Goal: Information Seeking & Learning: Learn about a topic

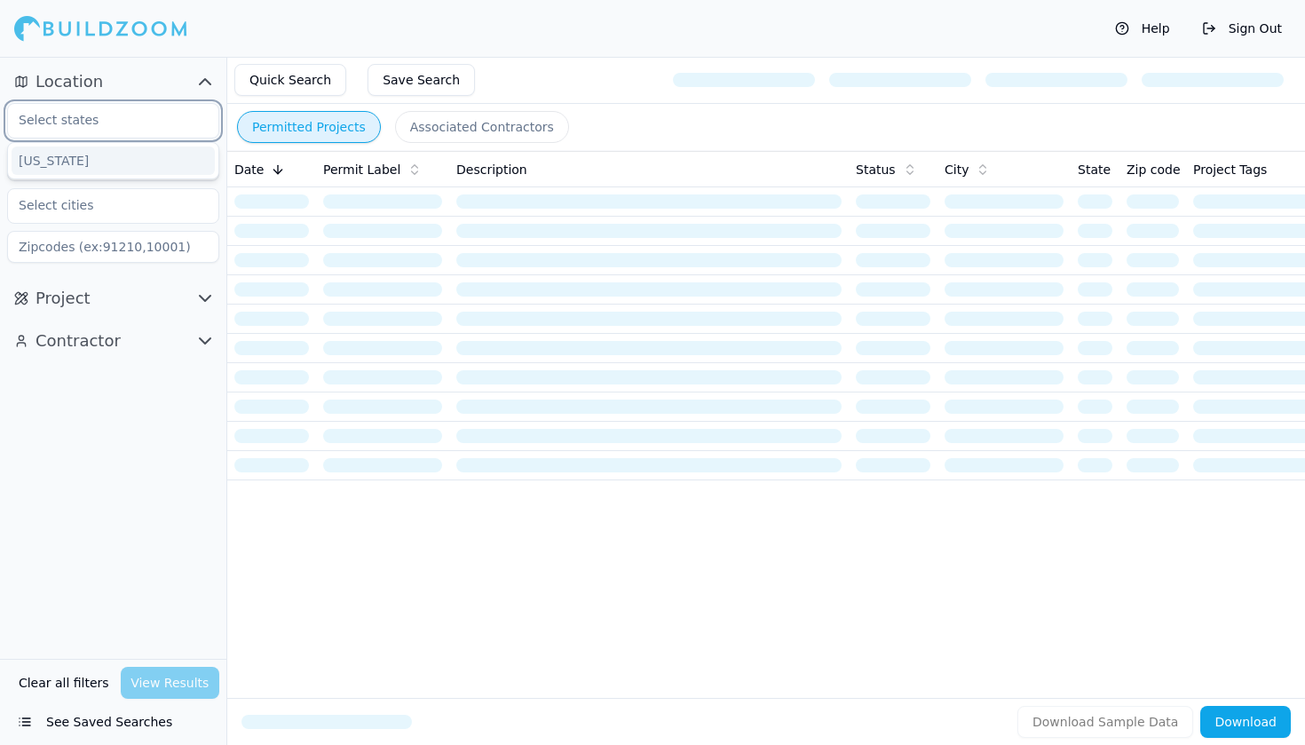
click at [134, 125] on input "text" at bounding box center [102, 120] width 188 height 32
click at [120, 162] on div "[US_STATE]" at bounding box center [113, 160] width 203 height 28
click at [120, 162] on input "text" at bounding box center [102, 162] width 188 height 32
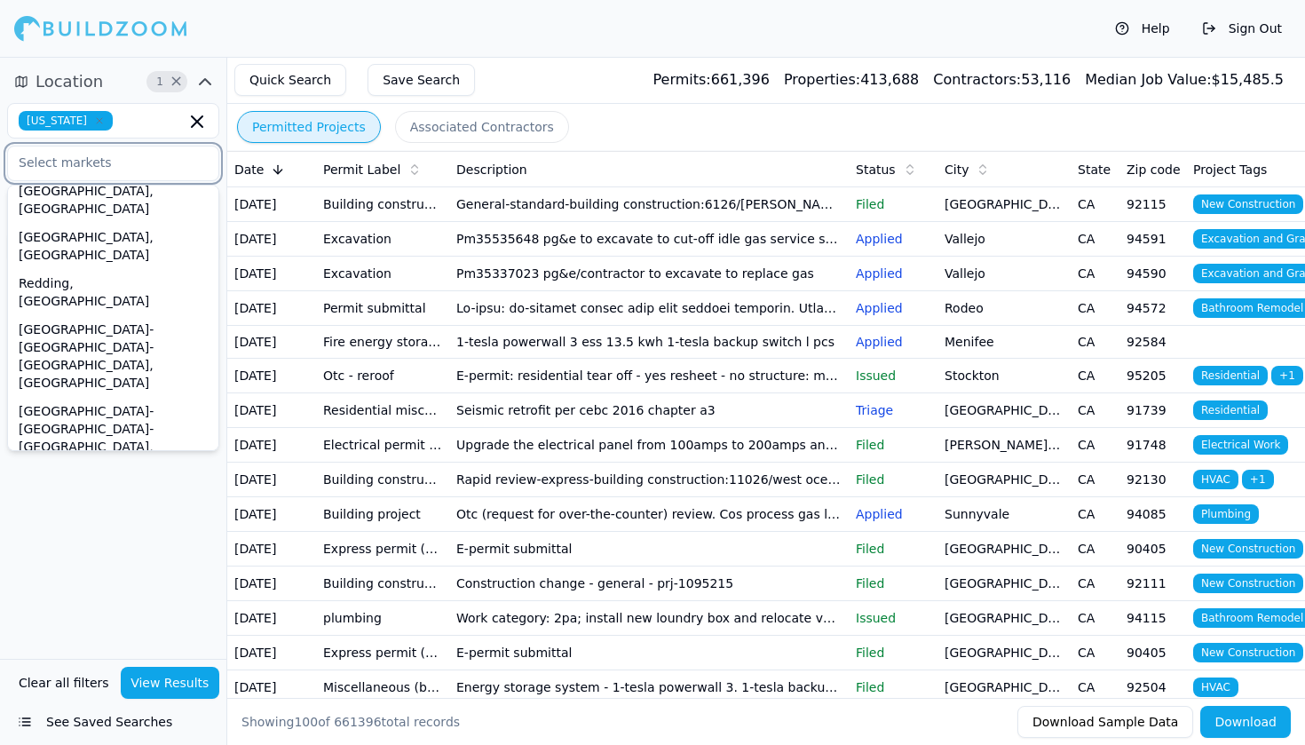
scroll to position [603, 0]
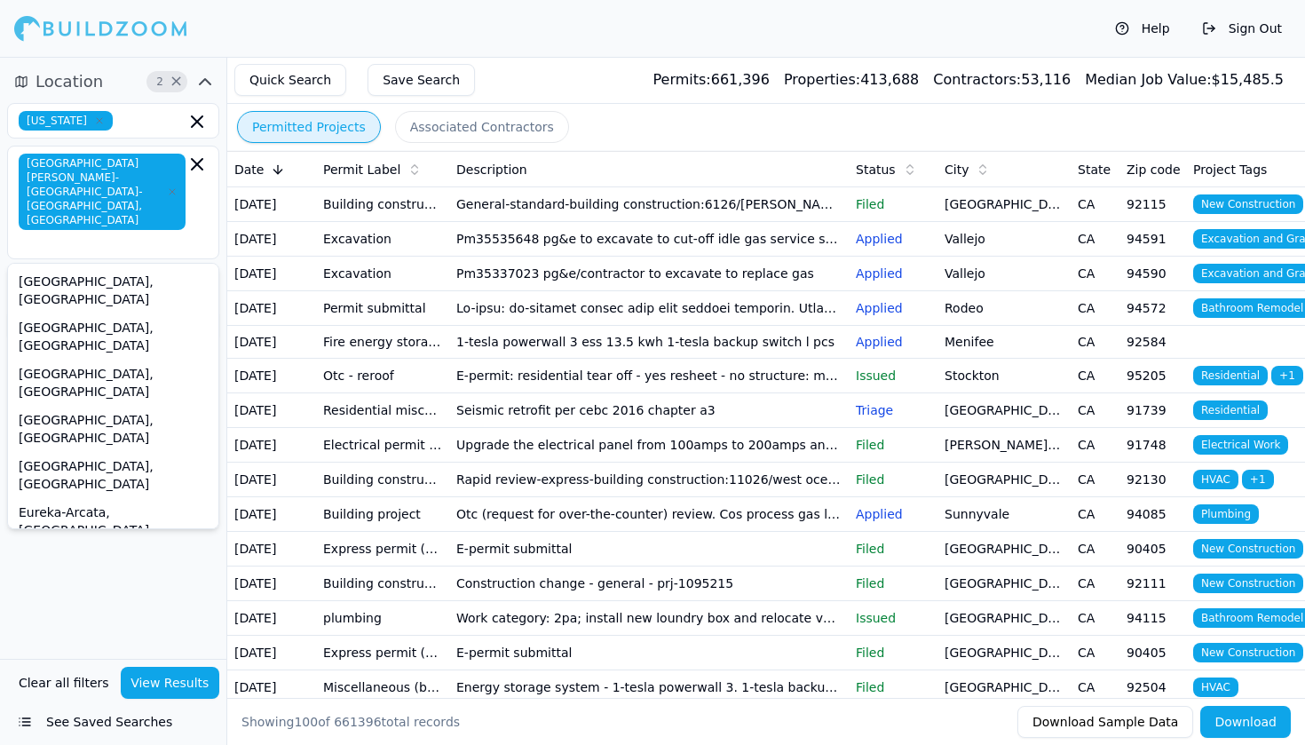
click at [146, 609] on div "Location 2 × [US_STATE] [GEOGRAPHIC_DATA][PERSON_NAME]-[GEOGRAPHIC_DATA]-[GEOGR…" at bounding box center [113, 358] width 226 height 602
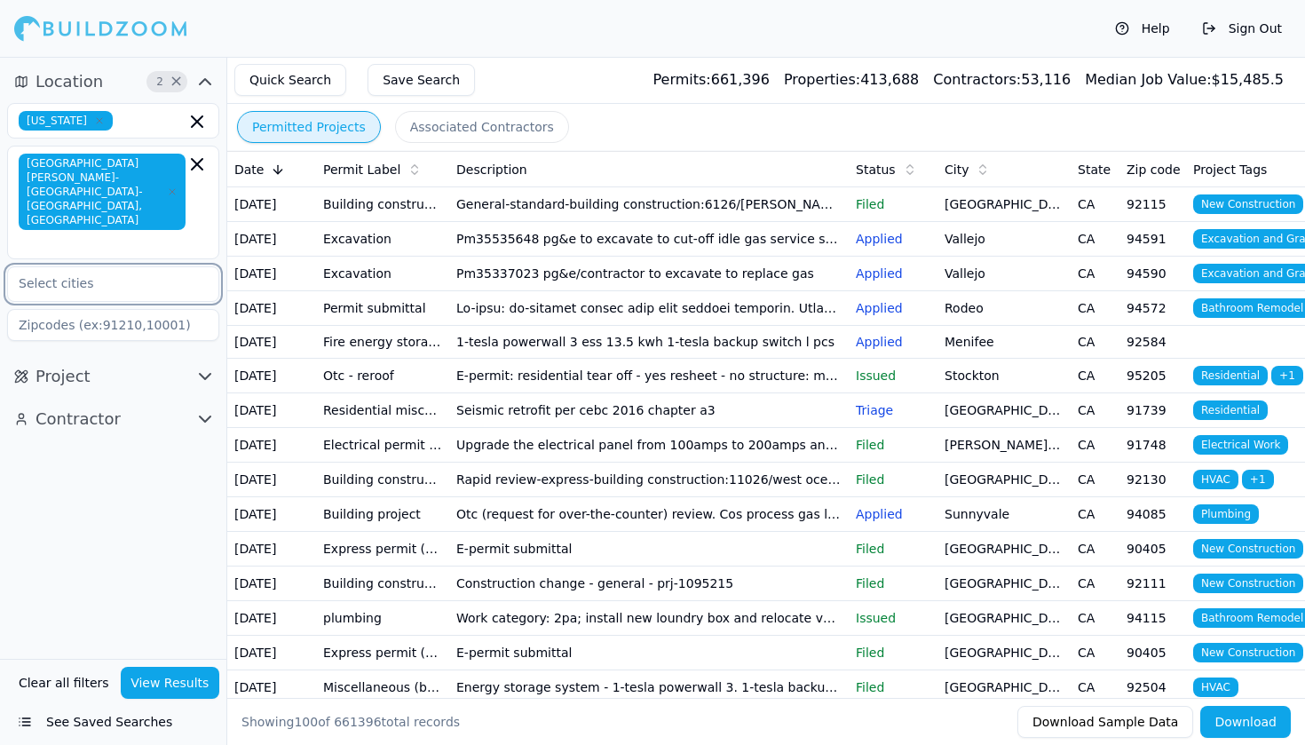
click at [104, 267] on input "text" at bounding box center [102, 283] width 188 height 32
click at [118, 485] on div "Location 2 × [US_STATE] [GEOGRAPHIC_DATA][PERSON_NAME]-[GEOGRAPHIC_DATA]-[GEOGR…" at bounding box center [113, 358] width 226 height 602
click at [182, 688] on button "View Results" at bounding box center [170, 683] width 99 height 32
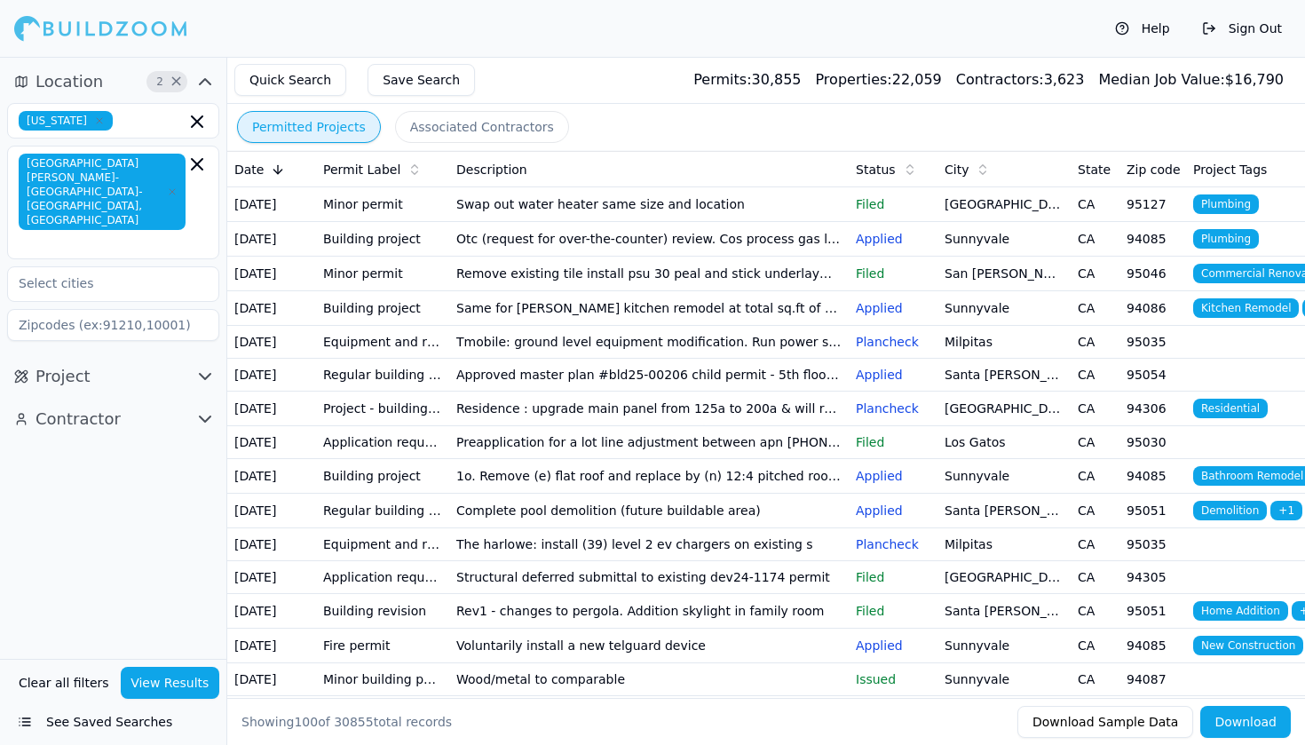
click at [197, 82] on icon "button" at bounding box center [204, 81] width 21 height 21
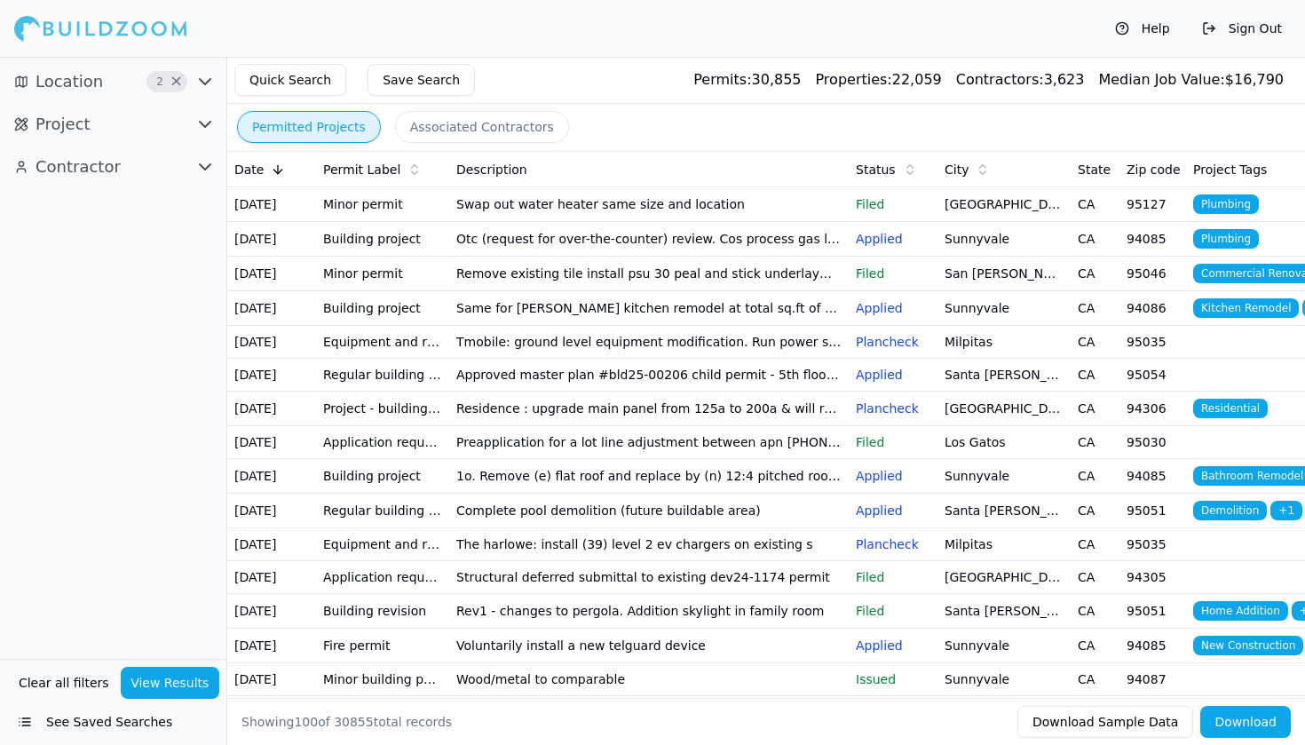
click at [197, 82] on icon "button" at bounding box center [204, 81] width 21 height 21
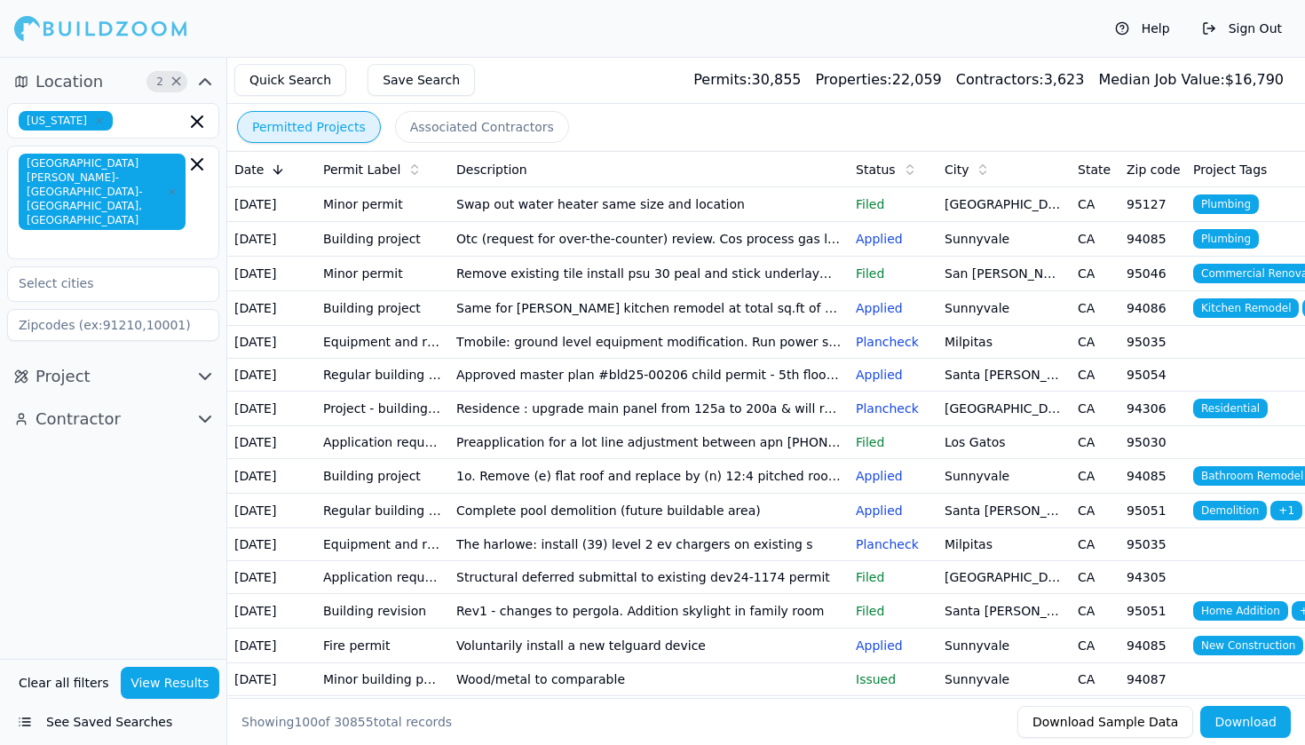
click at [195, 366] on icon "button" at bounding box center [204, 376] width 21 height 21
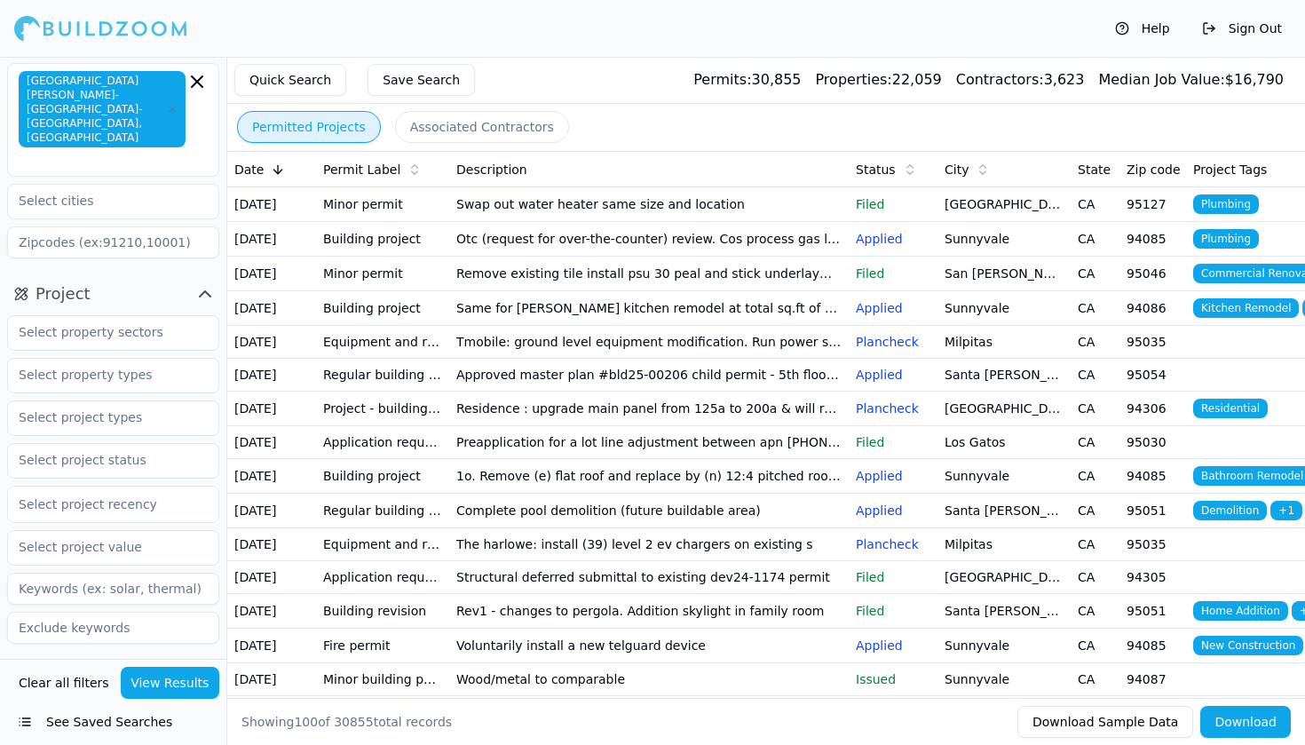
scroll to position [82, 0]
click at [143, 360] on input "text" at bounding box center [102, 376] width 188 height 32
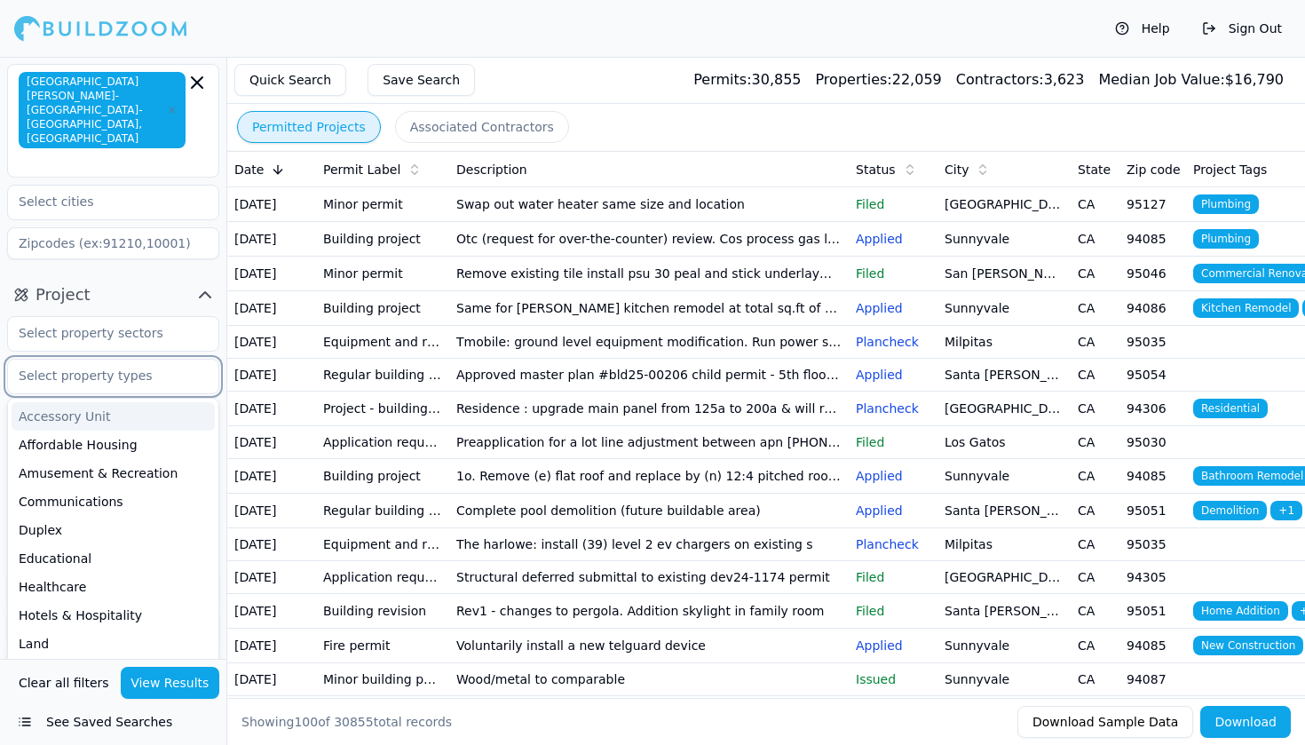
click at [143, 360] on input "text" at bounding box center [102, 376] width 188 height 32
click at [215, 273] on div "Project Accessory Unit Affordable Housing Amusement & Recreation Communications…" at bounding box center [113, 465] width 226 height 385
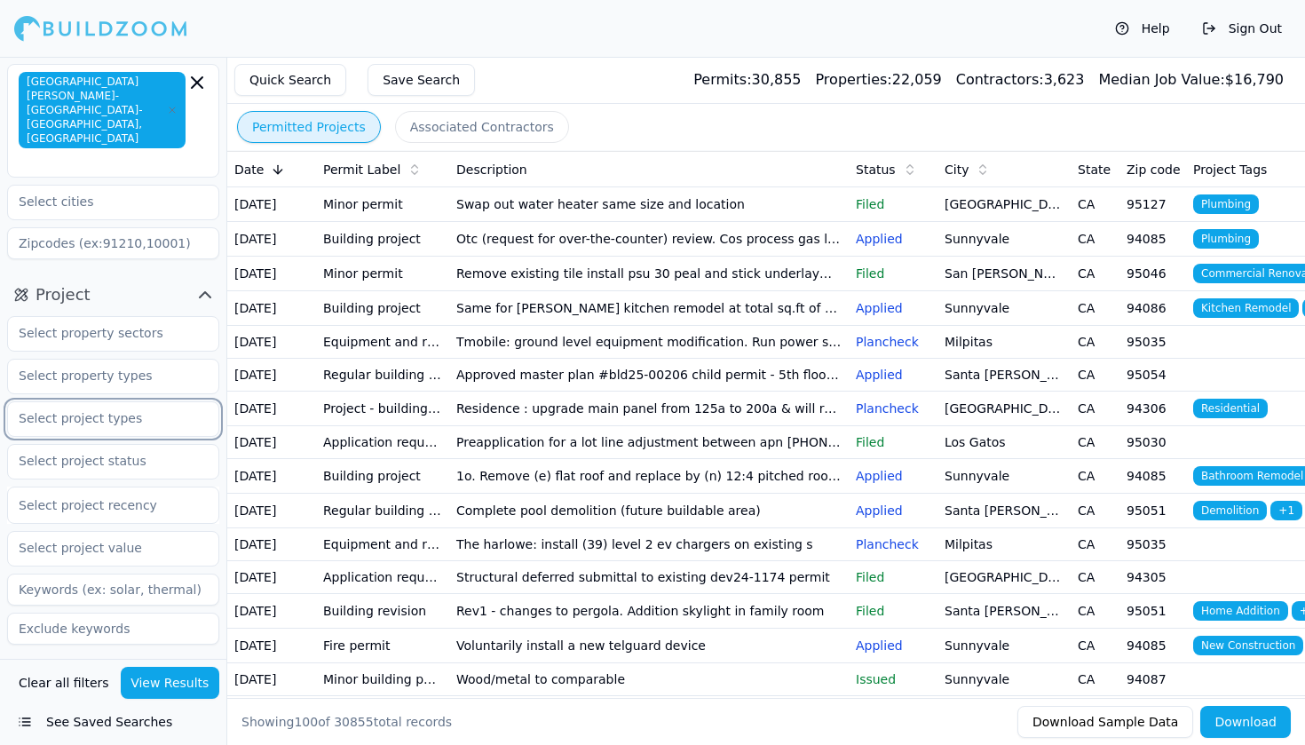
click at [119, 402] on input "text" at bounding box center [102, 418] width 188 height 32
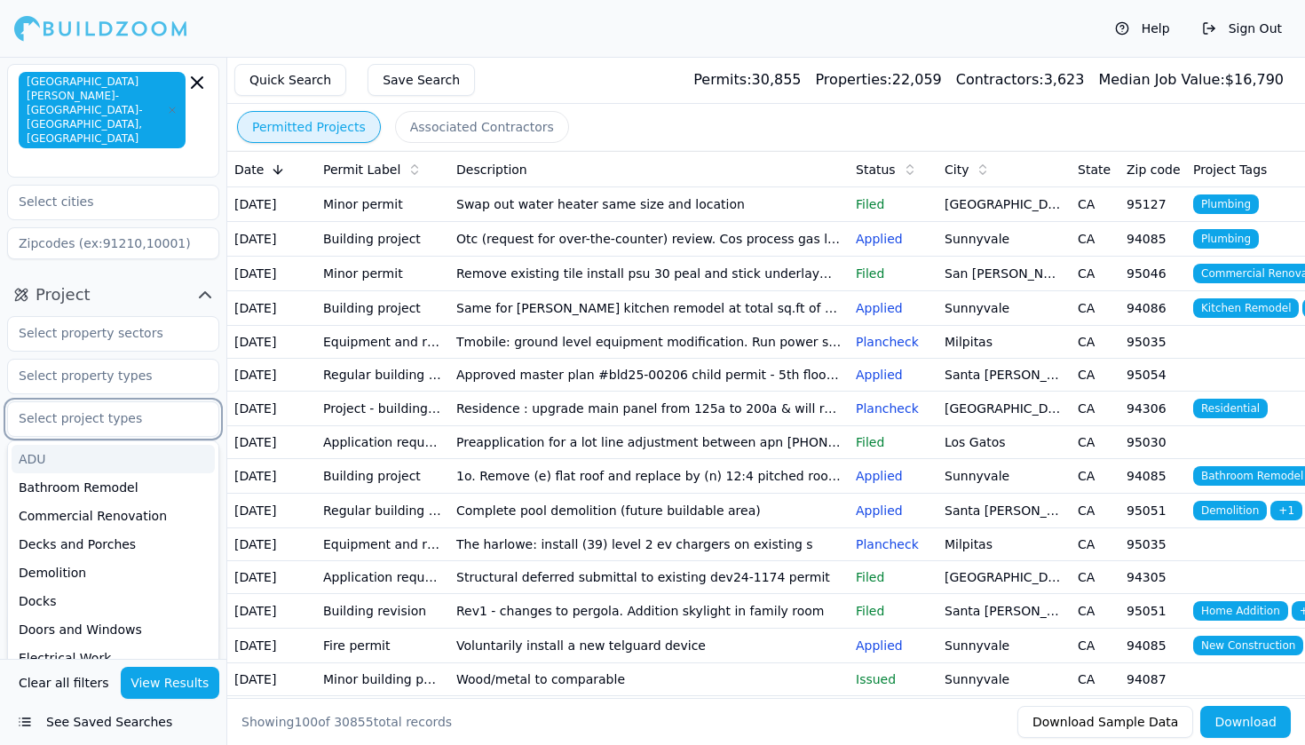
click at [99, 445] on div "ADU" at bounding box center [113, 459] width 203 height 28
click at [122, 409] on input "text" at bounding box center [134, 419] width 103 height 20
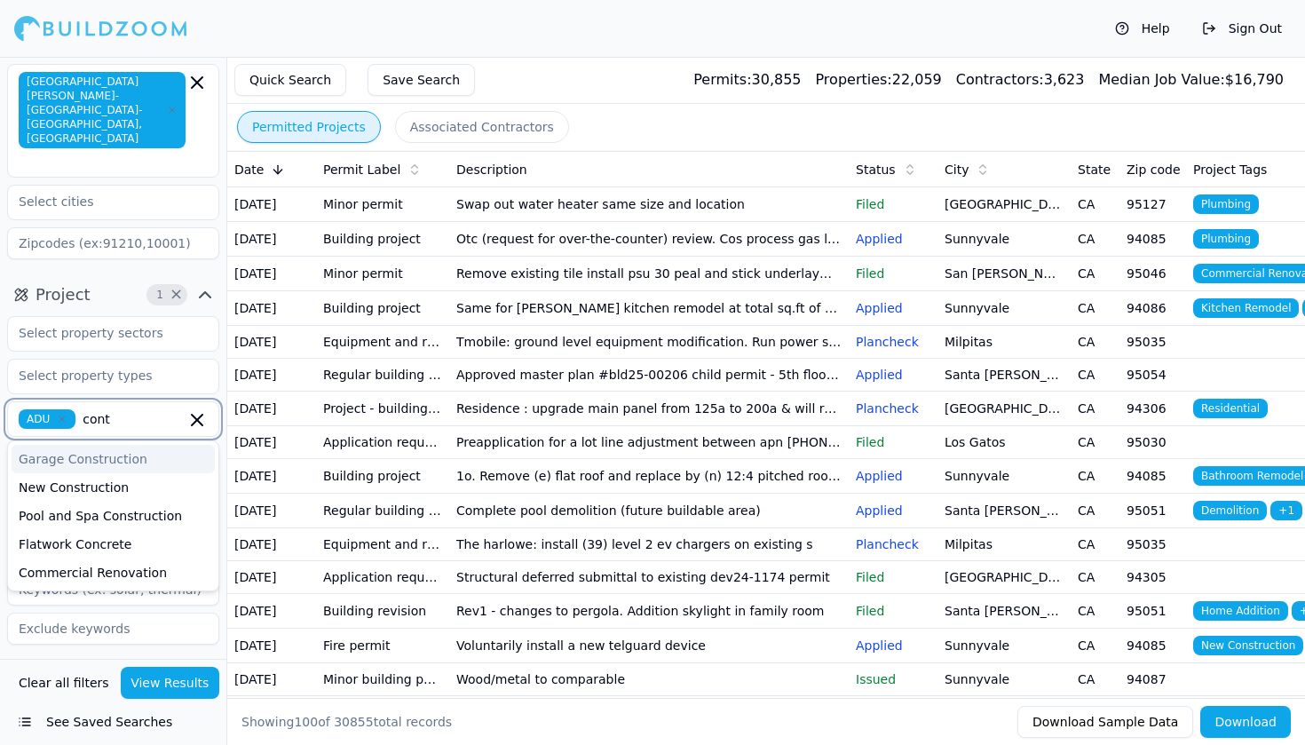
type input "contr"
click at [93, 473] on div "New Construction" at bounding box center [113, 487] width 203 height 28
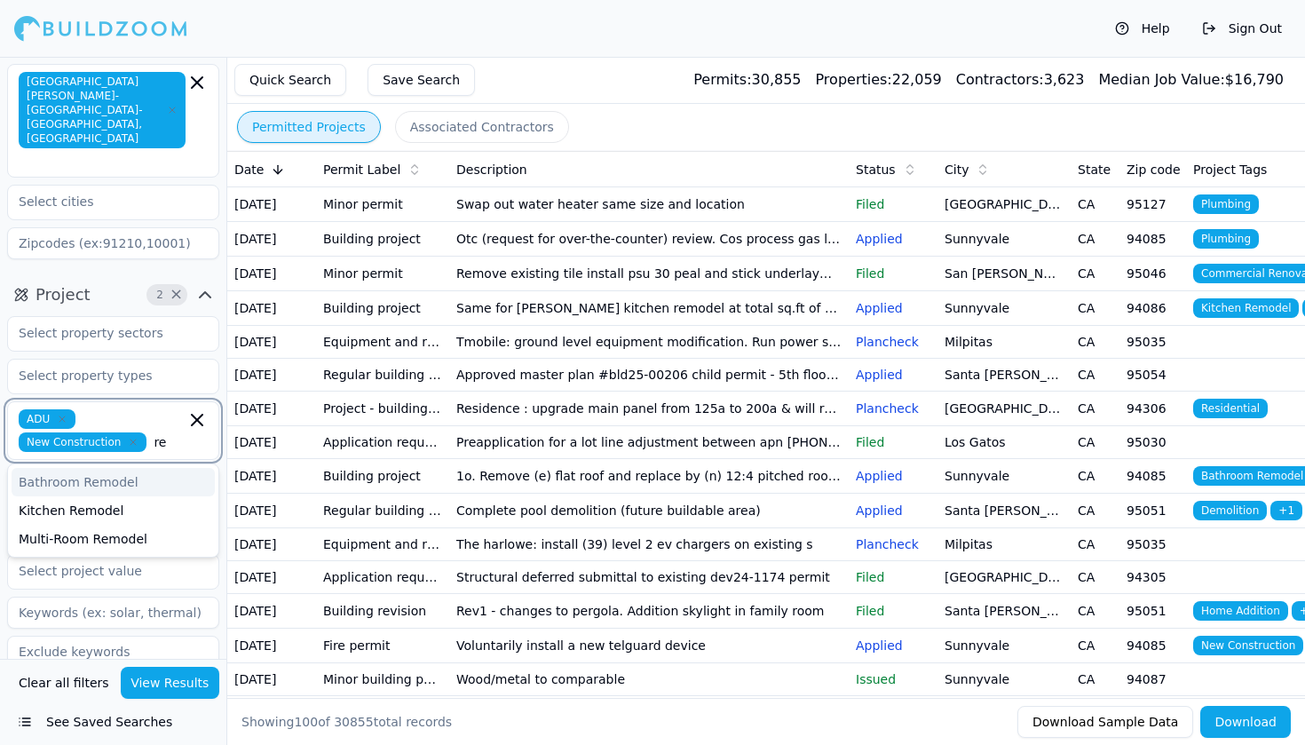
type input "r"
type input "n"
type input "remo"
click at [97, 525] on div "Multi-Room Remodel" at bounding box center [113, 539] width 203 height 28
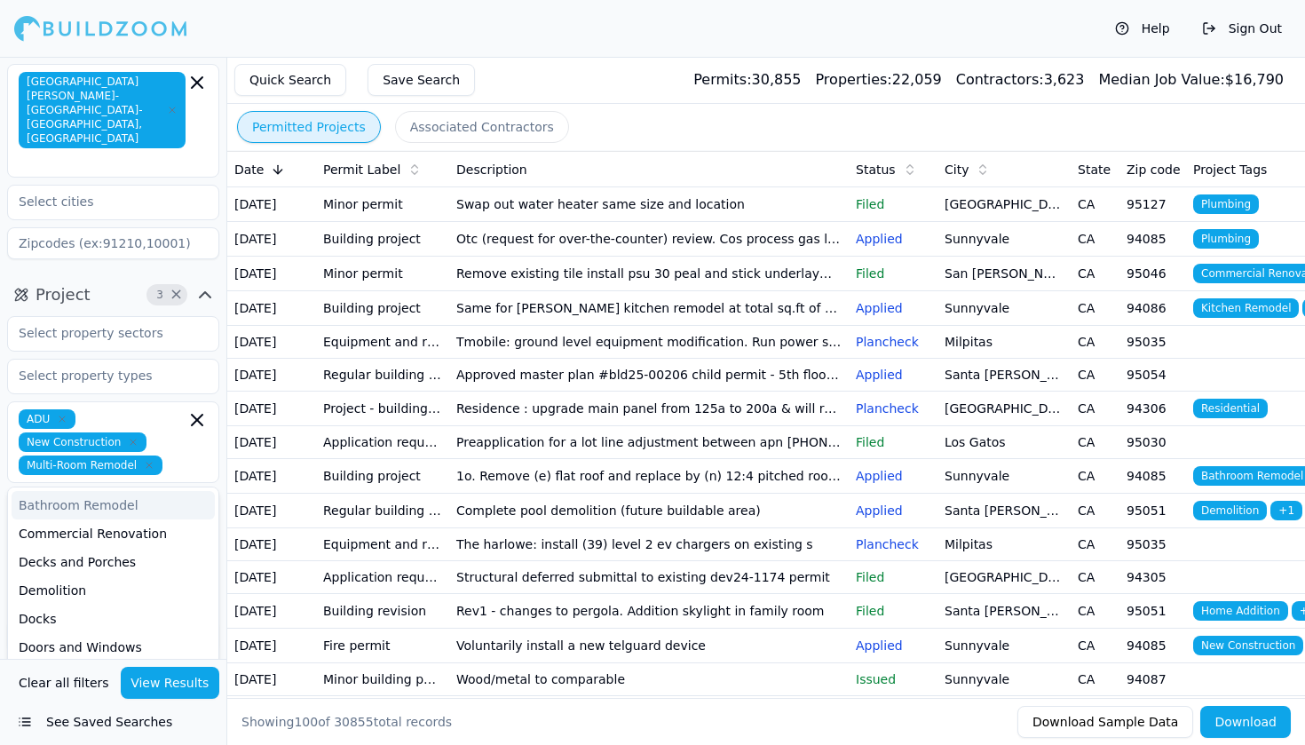
click at [161, 401] on div "ADU New Construction Multi-Room Remodel" at bounding box center [113, 442] width 212 height 82
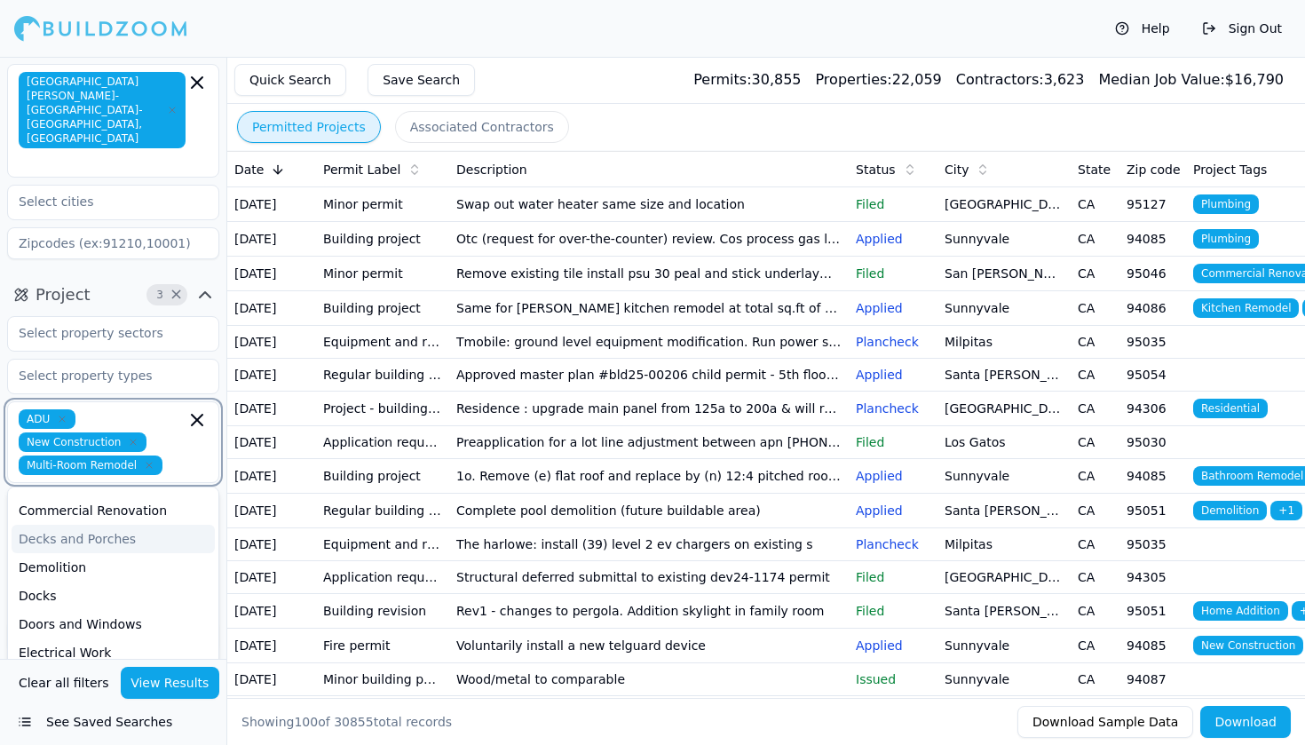
scroll to position [26, 0]
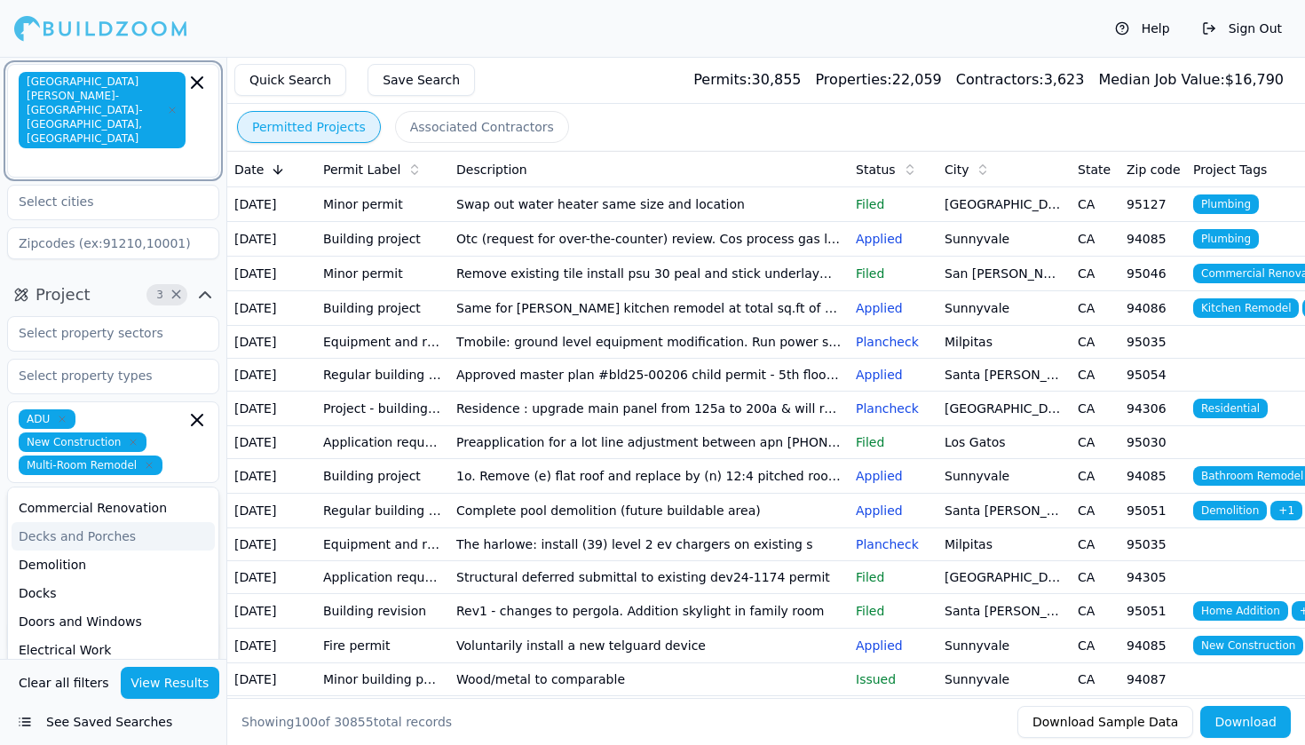
click at [92, 152] on input "text" at bounding box center [103, 161] width 163 height 18
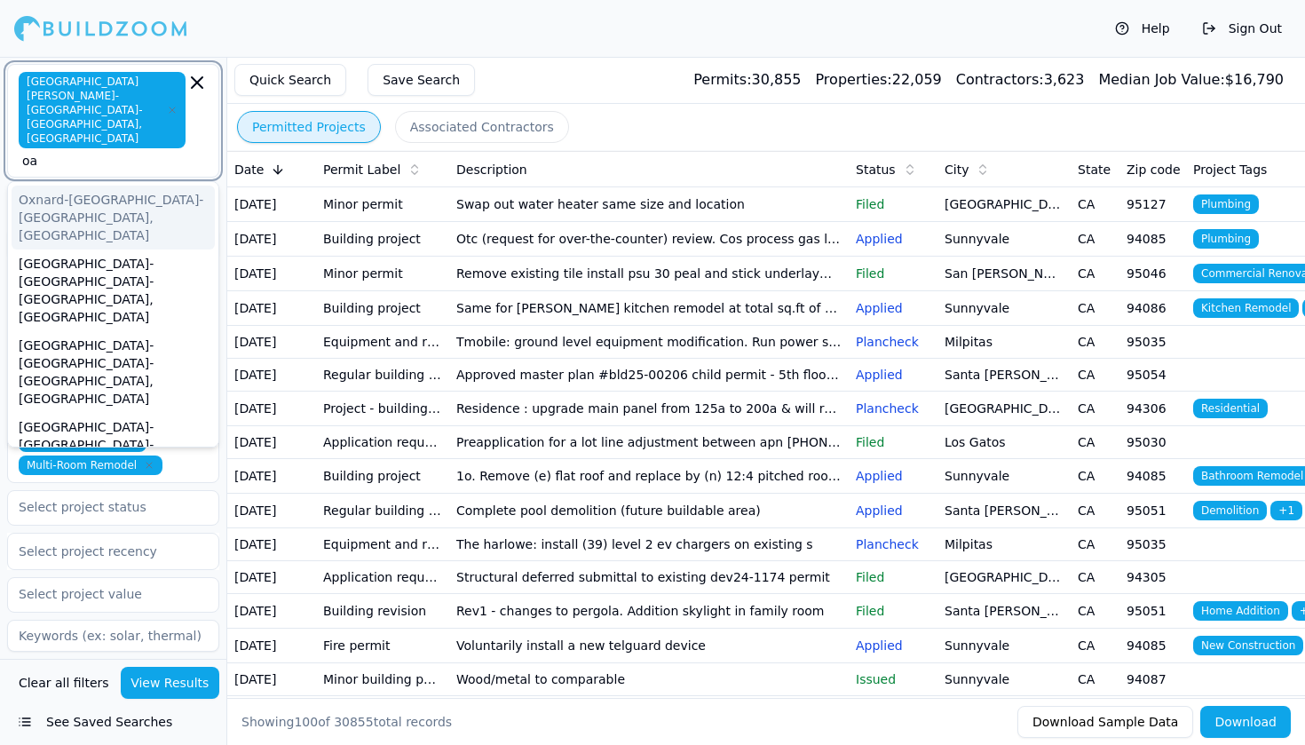
type input "oak"
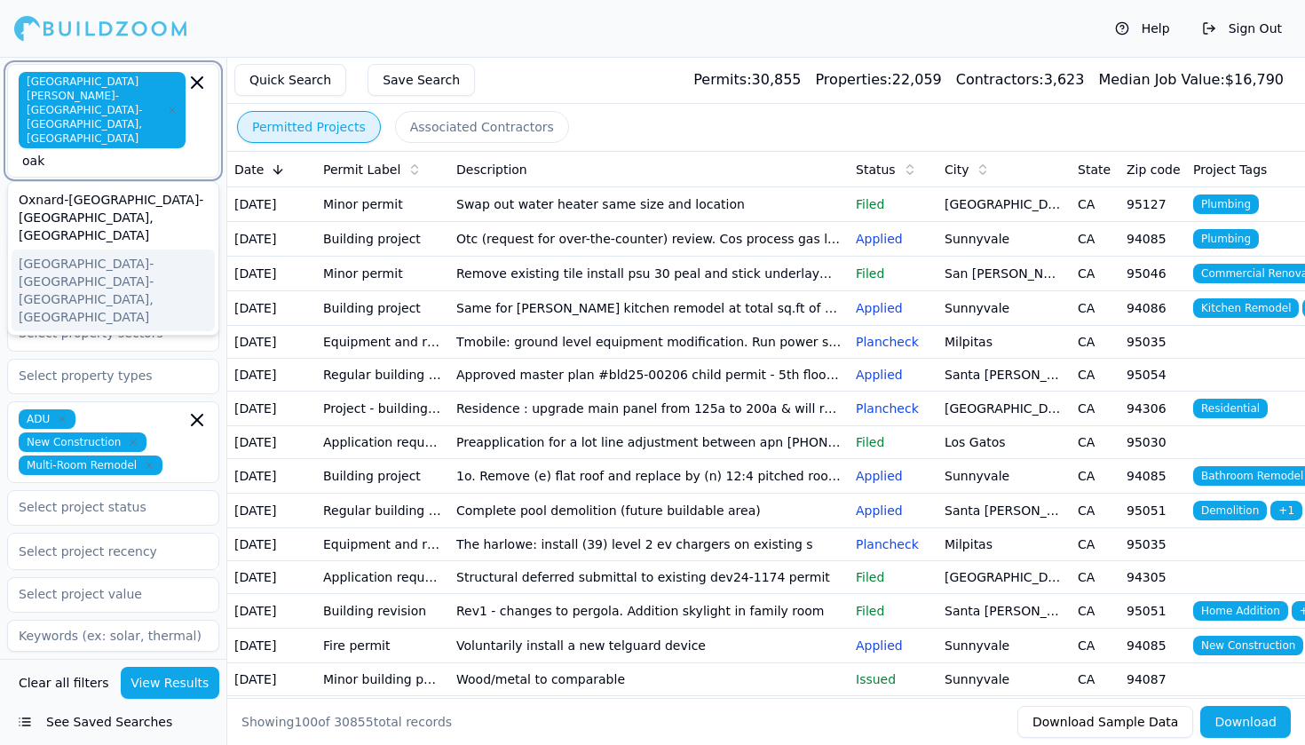
click at [86, 249] on div "[GEOGRAPHIC_DATA]-[GEOGRAPHIC_DATA]-[GEOGRAPHIC_DATA], [GEOGRAPHIC_DATA]" at bounding box center [113, 290] width 203 height 82
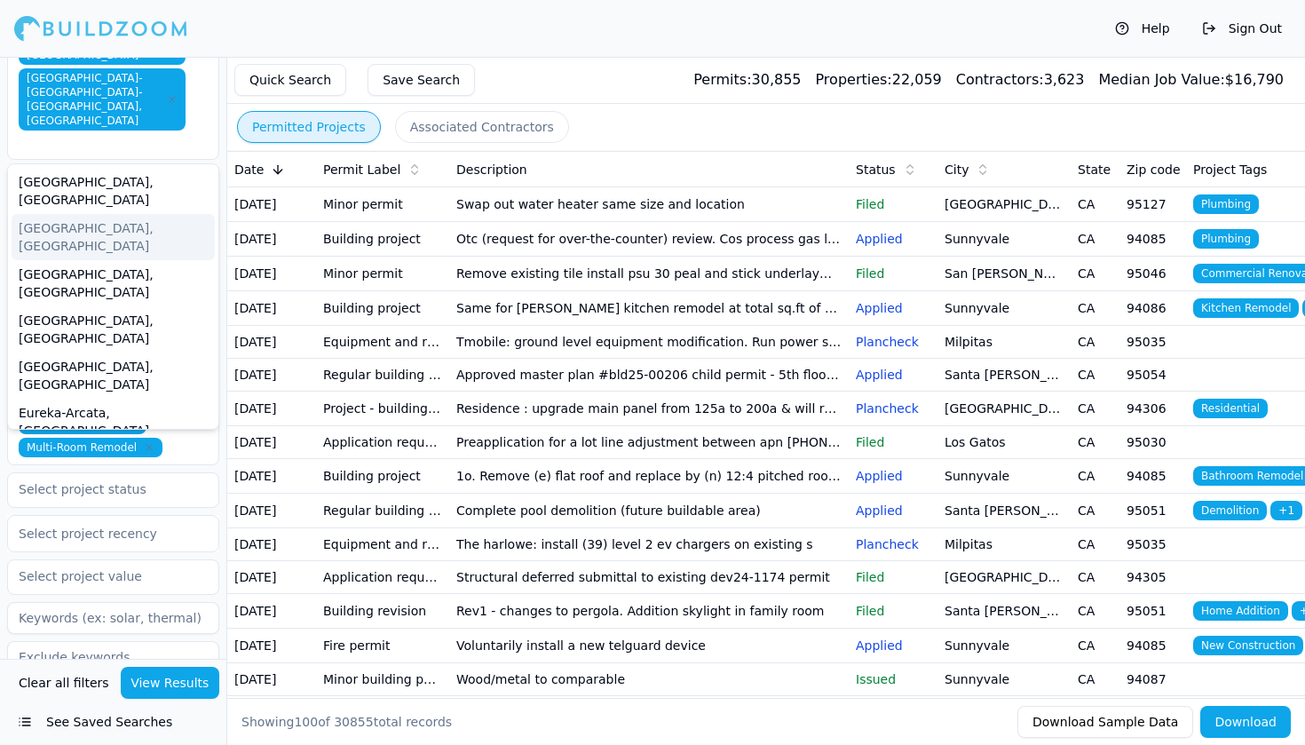
click at [128, 694] on button "Contractor" at bounding box center [113, 708] width 212 height 28
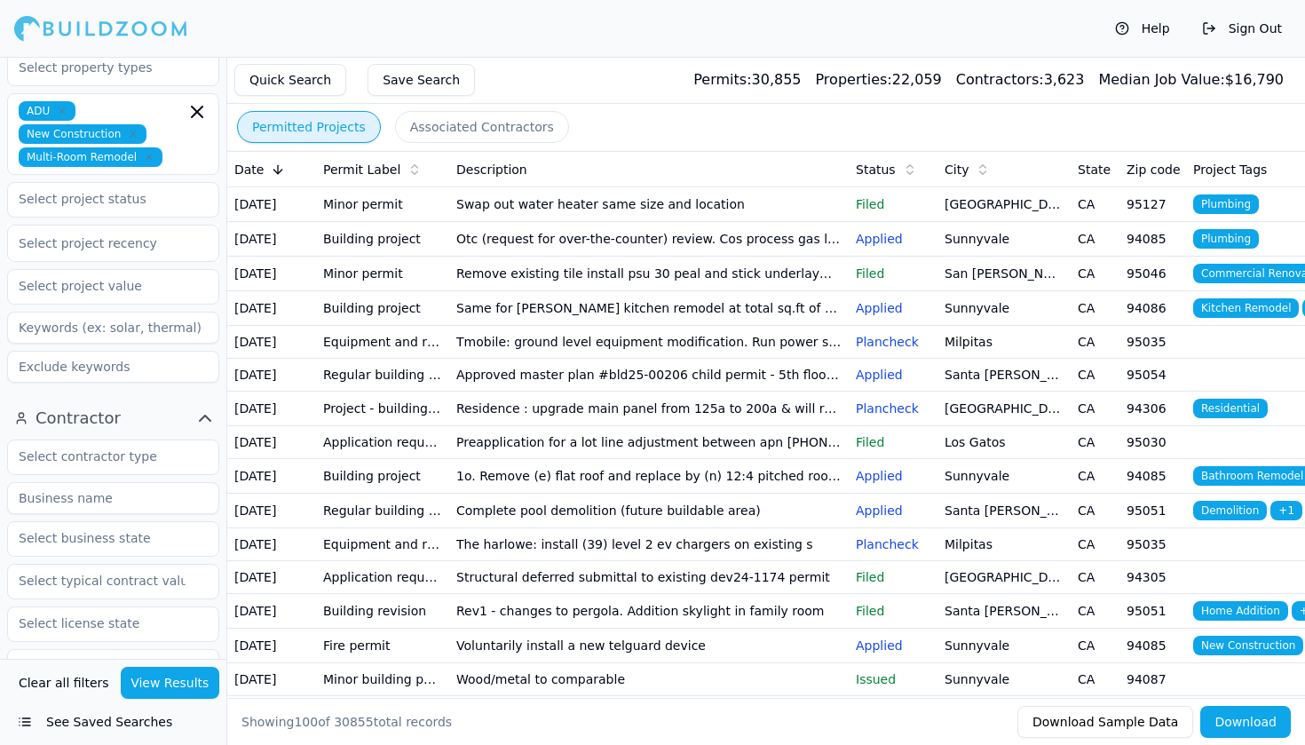
scroll to position [461, 0]
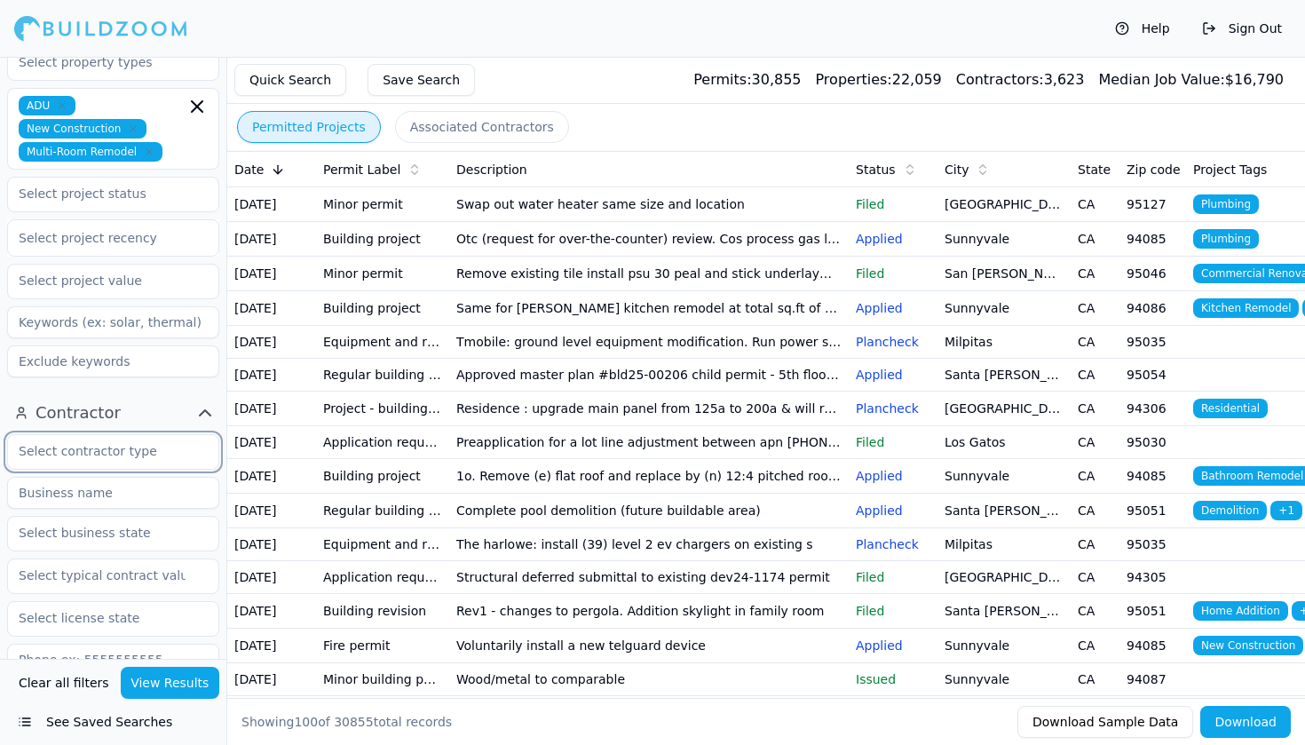
click at [120, 435] on input "text" at bounding box center [102, 451] width 188 height 32
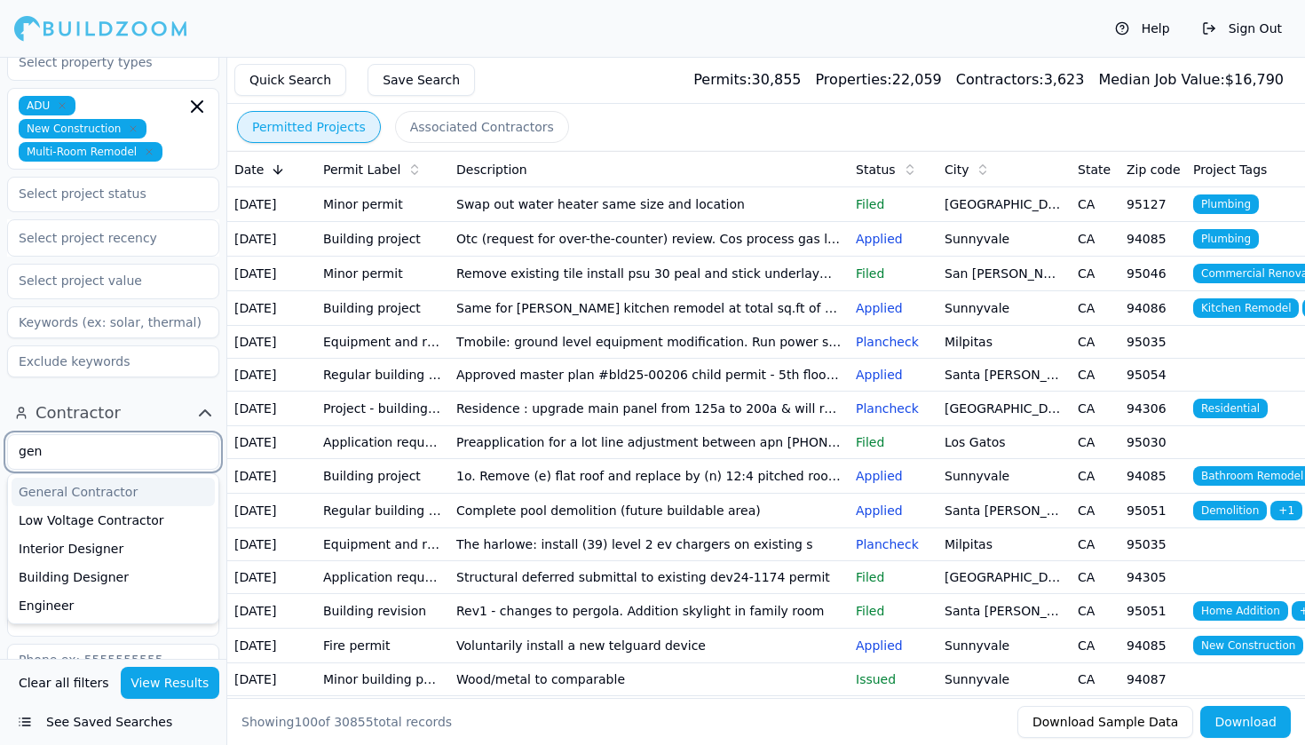
type input "gene"
click at [114, 478] on div "General Contractor" at bounding box center [113, 492] width 203 height 28
type input "hom"
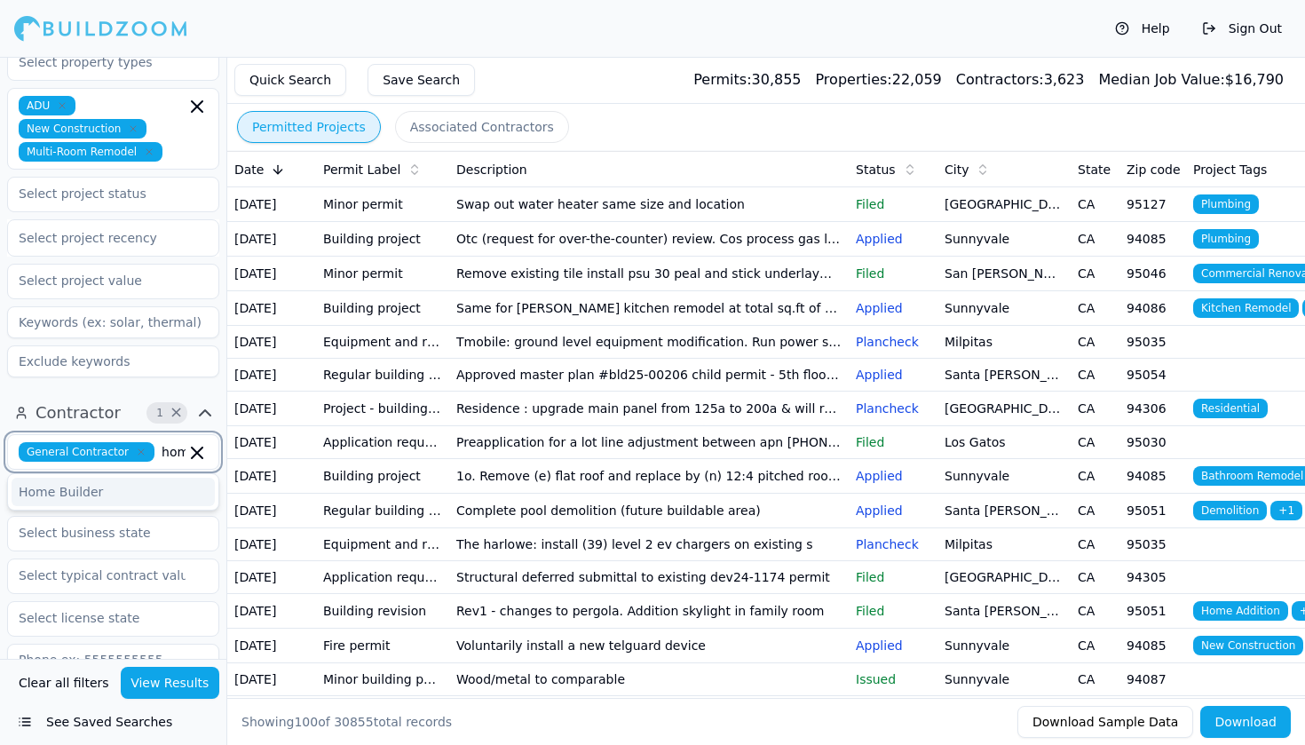
click at [97, 478] on div "Home Builder" at bounding box center [113, 492] width 203 height 28
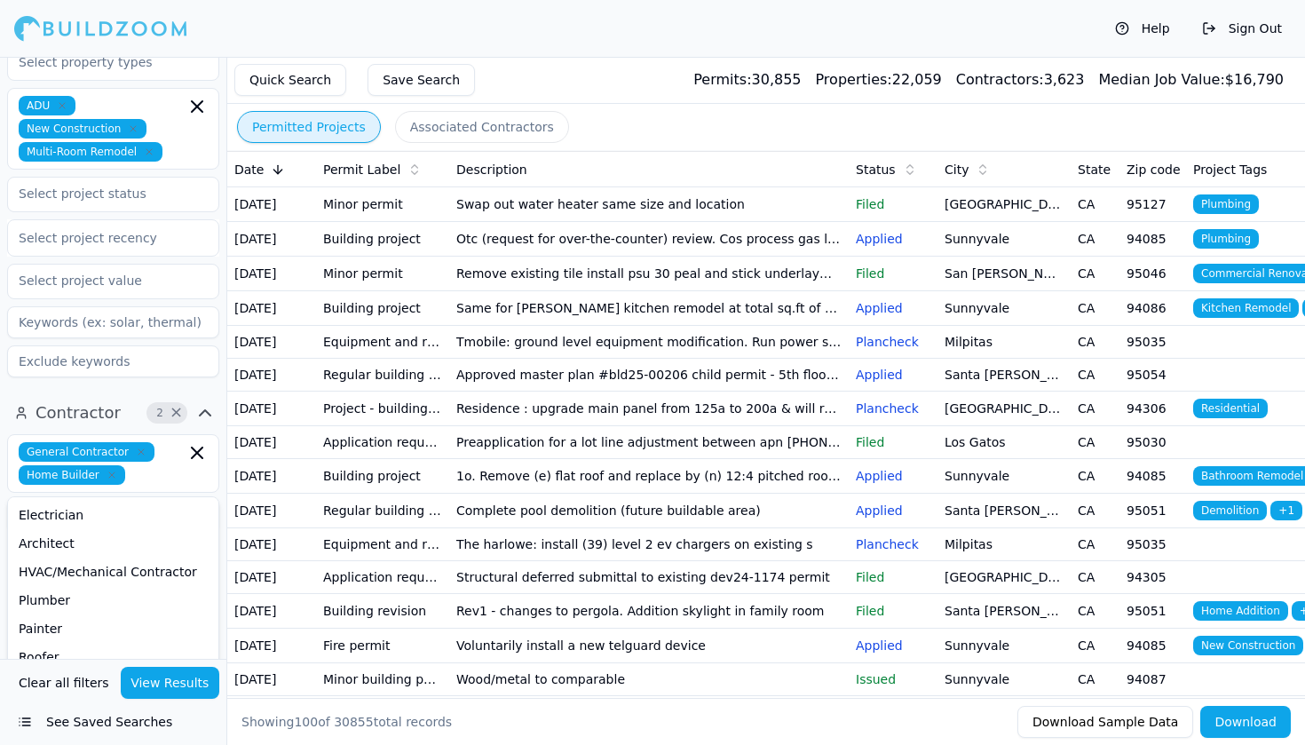
click at [177, 681] on button "View Results" at bounding box center [170, 683] width 99 height 32
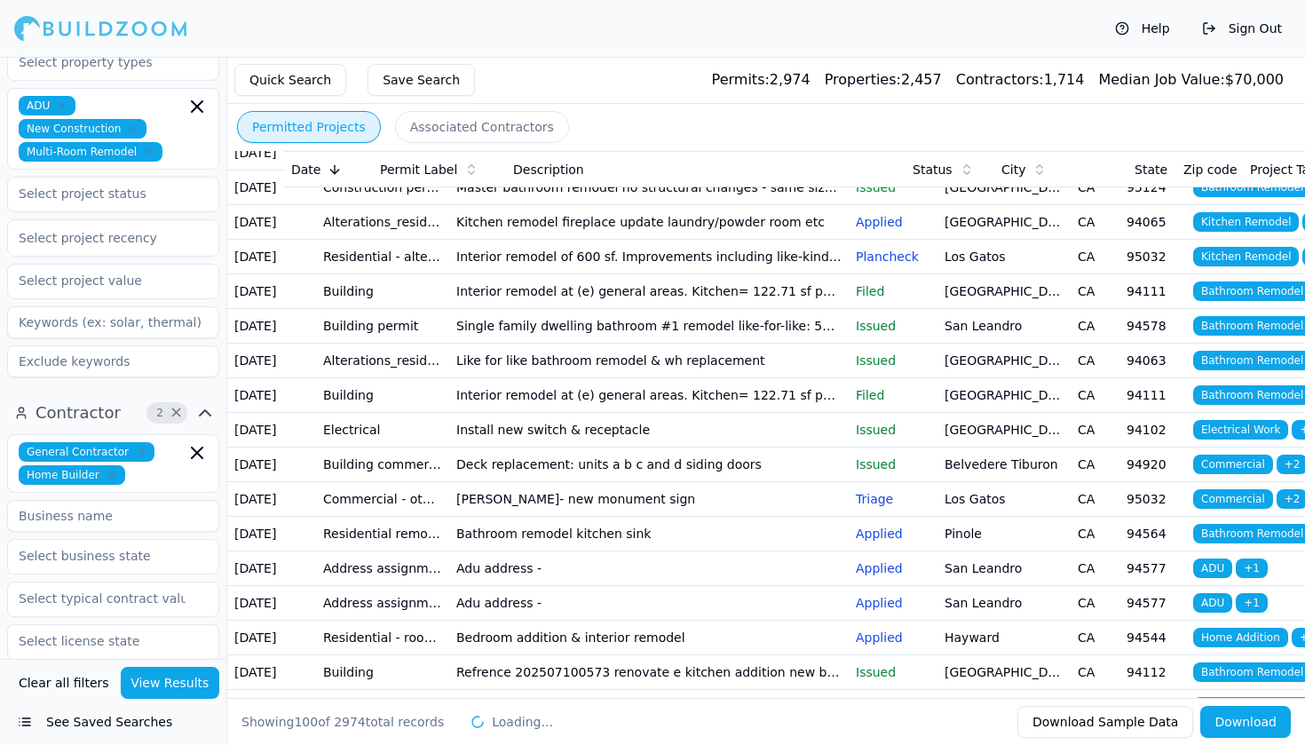
scroll to position [961, 0]
